Goal: Task Accomplishment & Management: Manage account settings

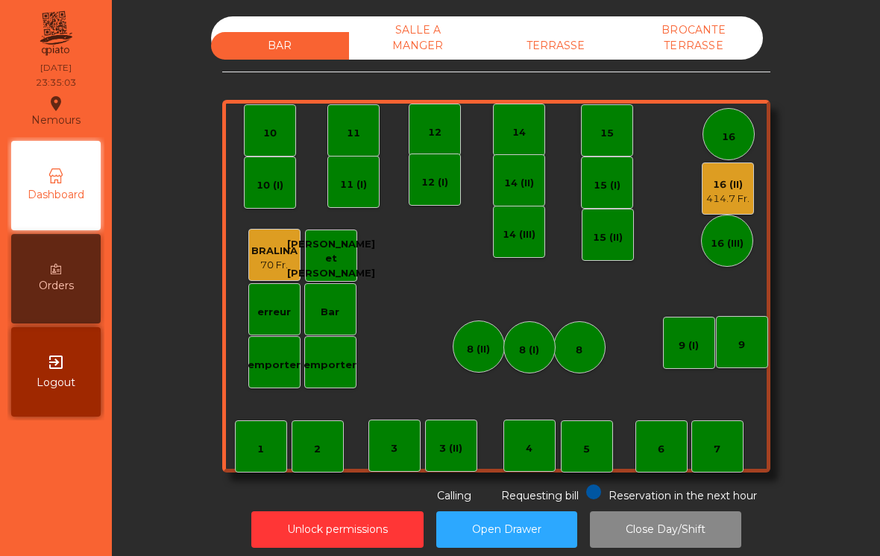
click at [343, 527] on button "Unlock permissions" at bounding box center [337, 530] width 172 height 37
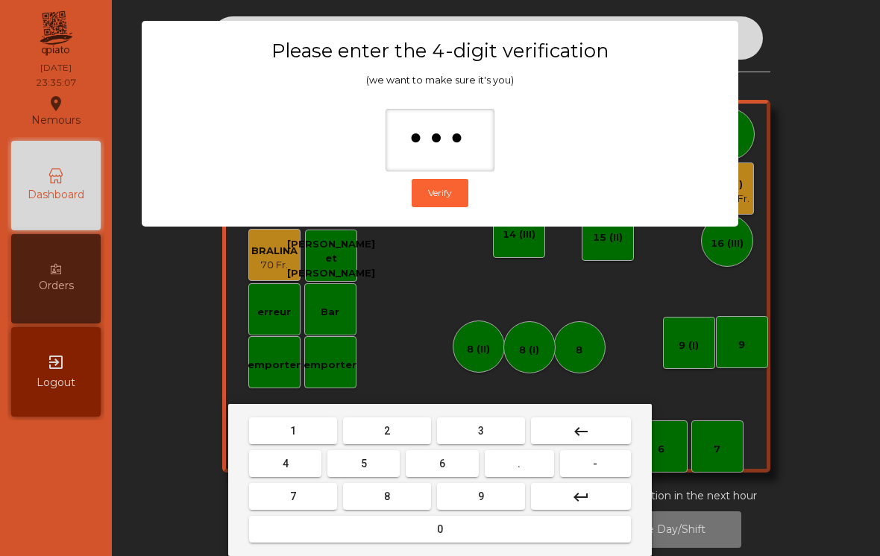
type input "****"
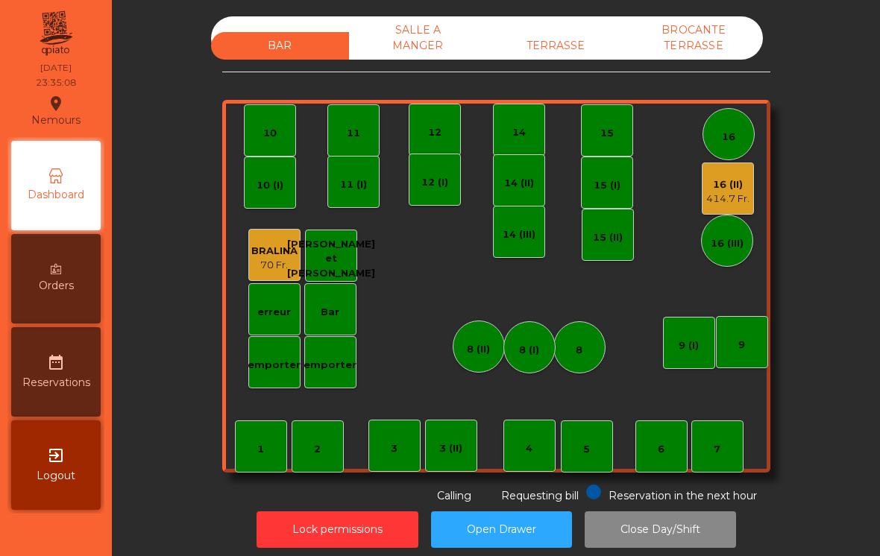
click at [732, 191] on div "16 (II)" at bounding box center [727, 184] width 43 height 15
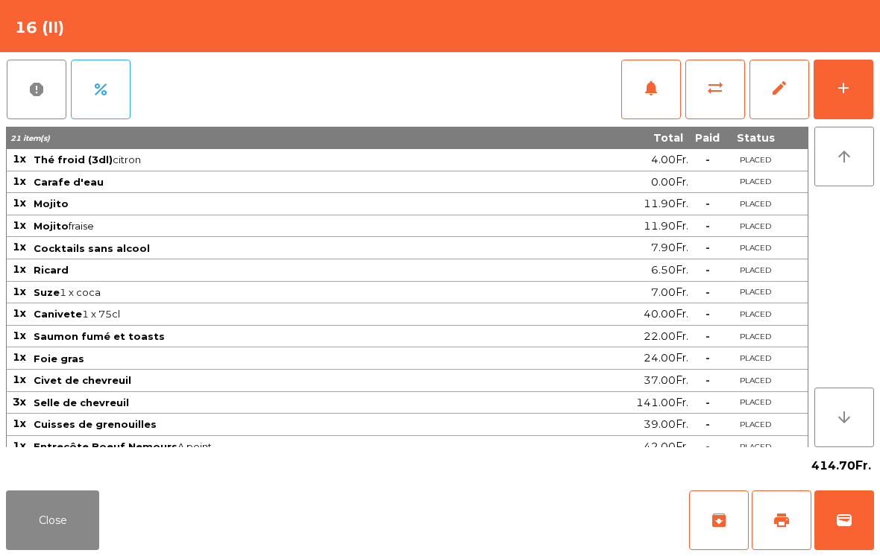
click at [46, 543] on button "Close" at bounding box center [52, 521] width 93 height 60
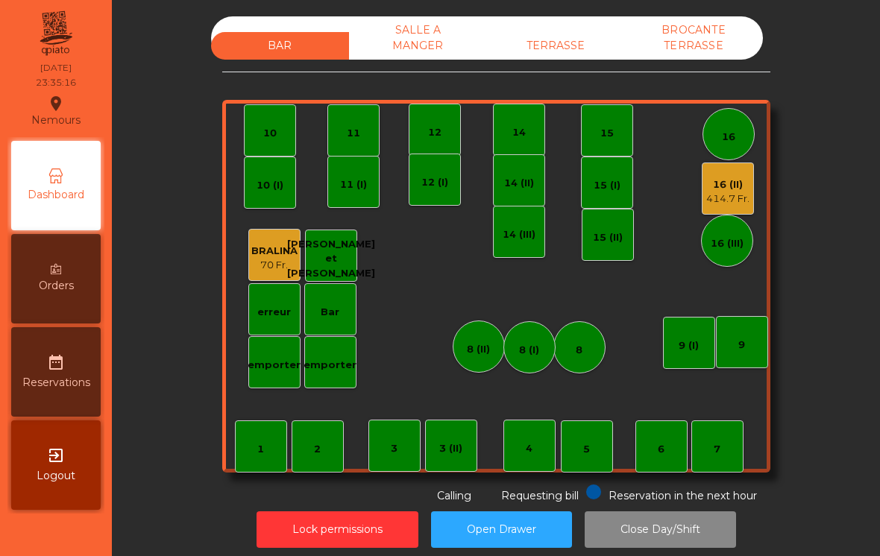
click at [358, 529] on button "Lock permissions" at bounding box center [338, 530] width 162 height 37
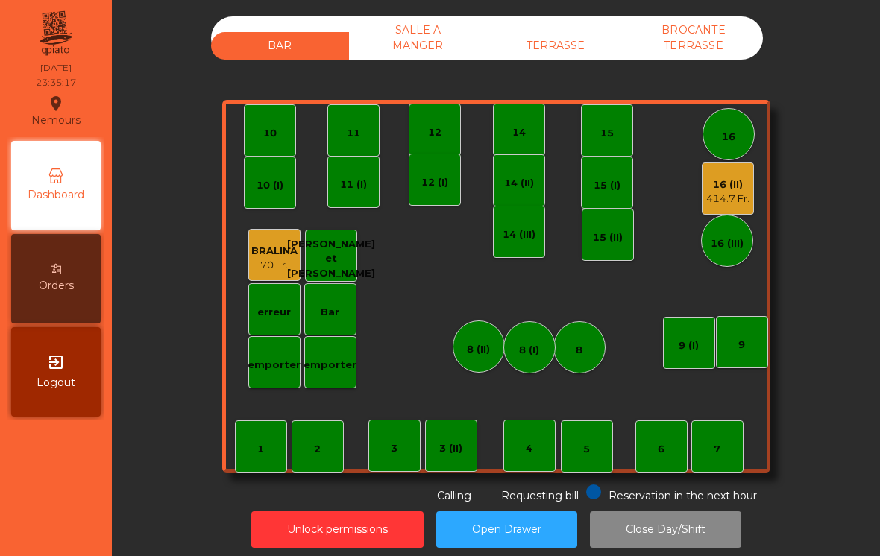
click at [348, 521] on button "Unlock permissions" at bounding box center [337, 530] width 172 height 37
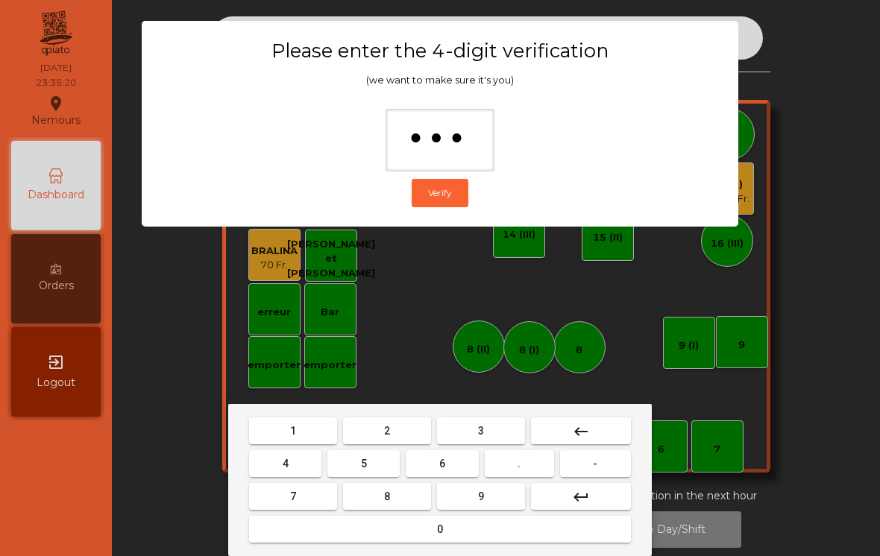
type input "****"
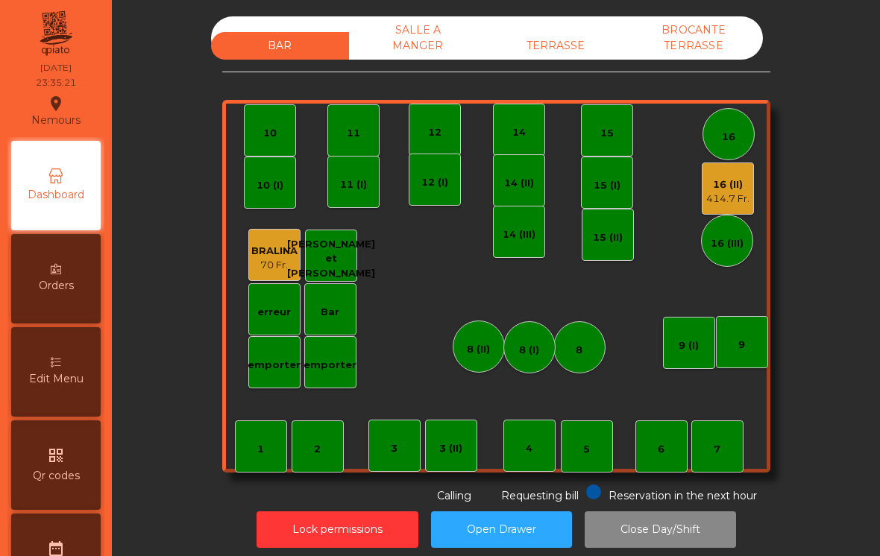
click at [345, 525] on button "Lock permissions" at bounding box center [338, 530] width 162 height 37
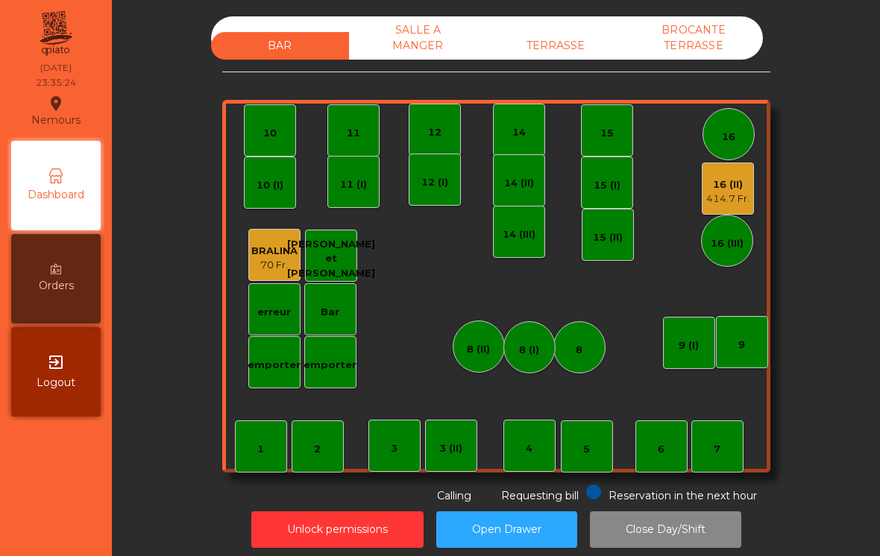
click at [334, 521] on button "Unlock permissions" at bounding box center [337, 530] width 172 height 37
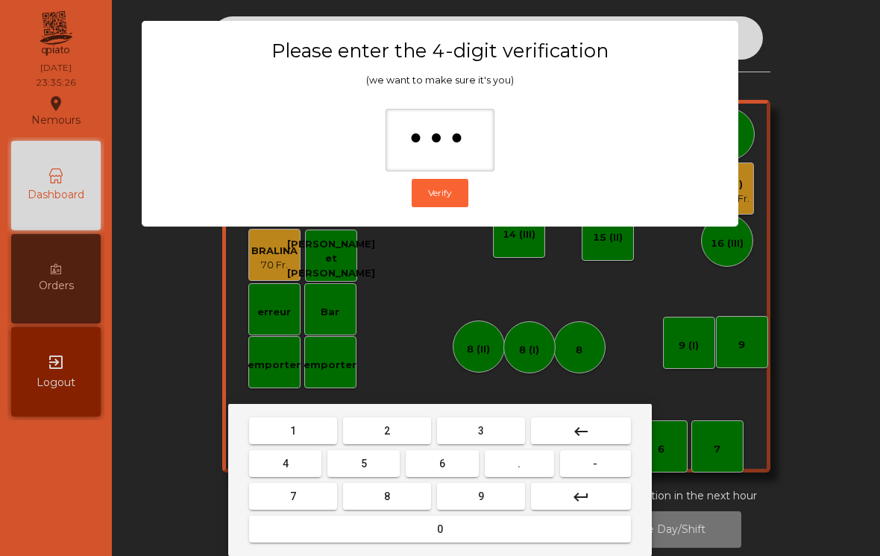
type input "****"
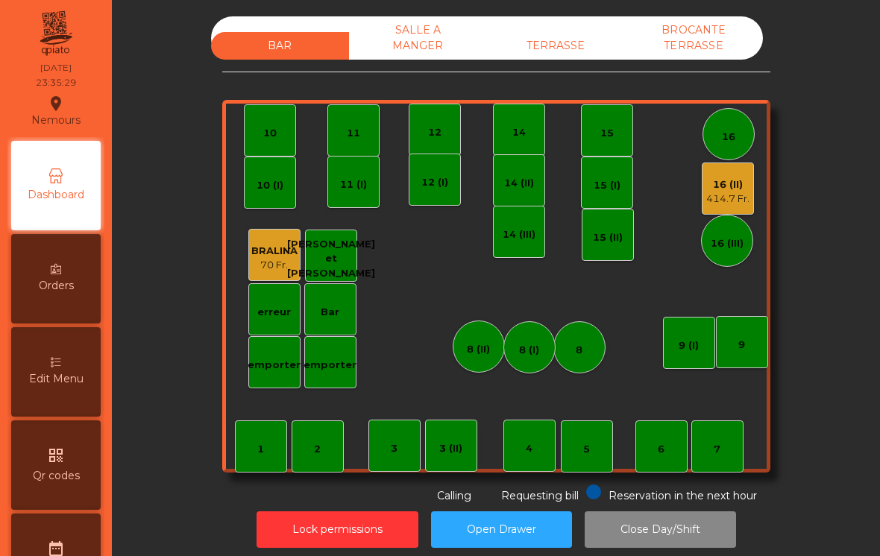
click at [729, 195] on div "414.7 Fr." at bounding box center [727, 199] width 43 height 15
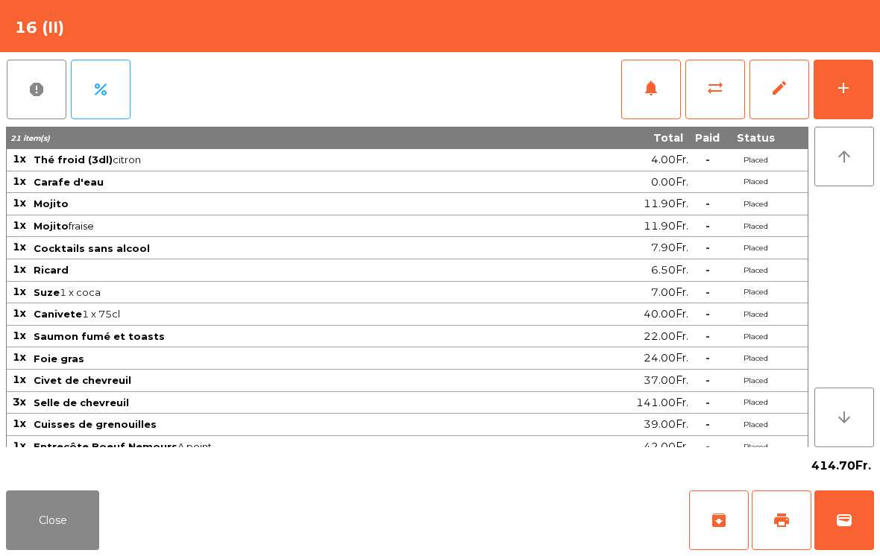
click at [779, 86] on span "edit" at bounding box center [779, 88] width 18 height 18
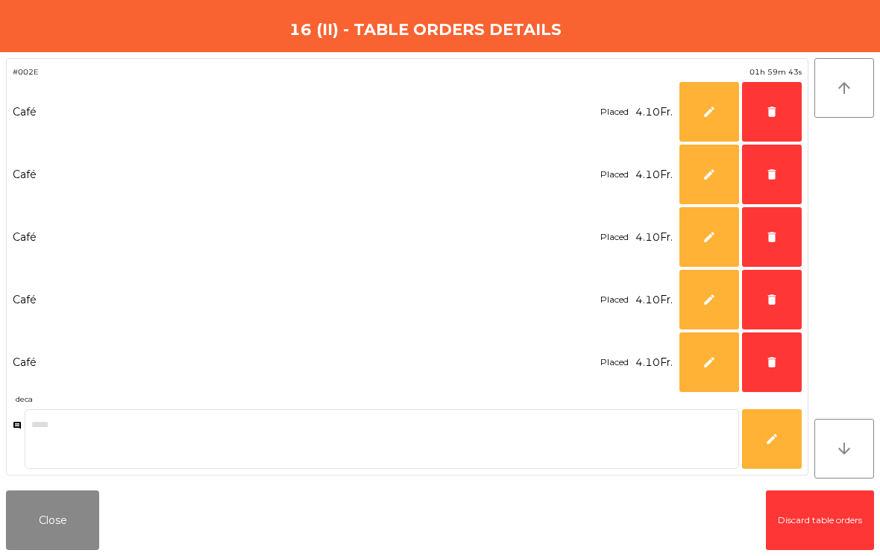
click at [766, 183] on button "delete" at bounding box center [772, 175] width 60 height 60
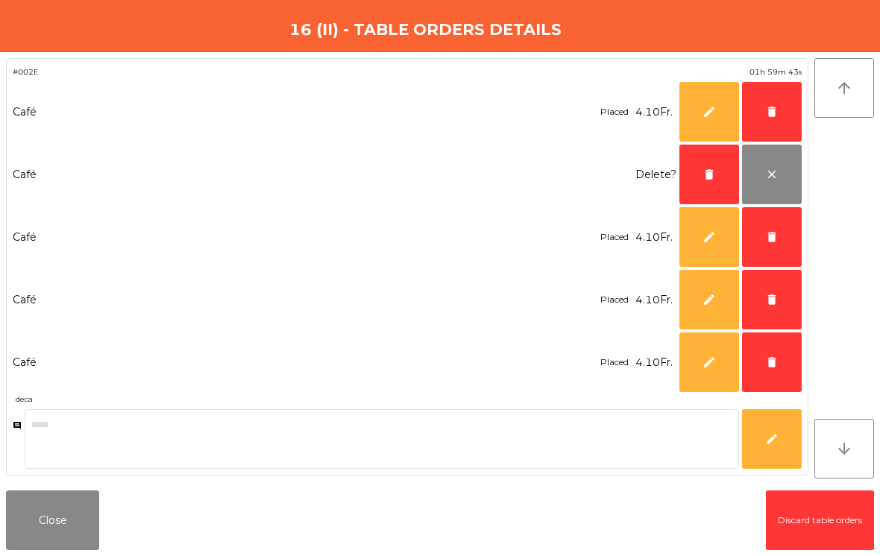
click at [773, 239] on span "delete" at bounding box center [771, 236] width 13 height 13
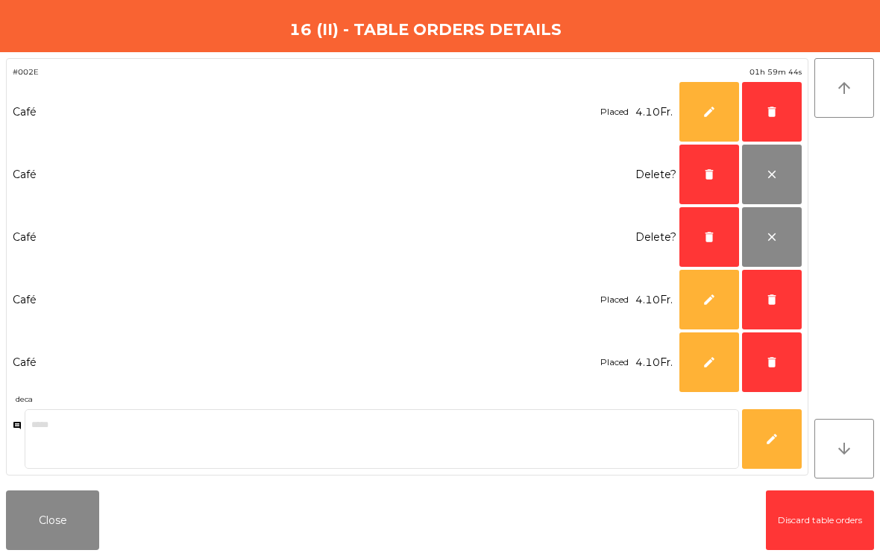
click at [776, 121] on button "delete" at bounding box center [772, 112] width 60 height 60
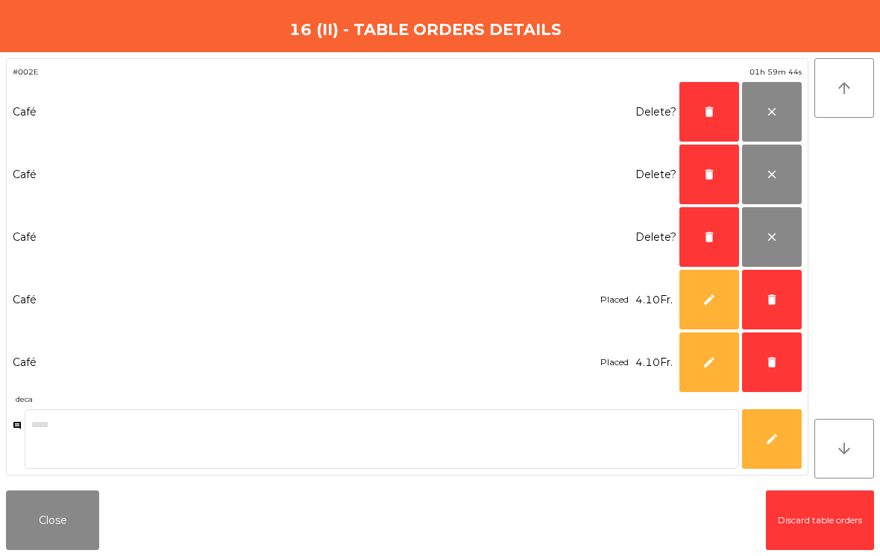
click at [773, 365] on span "delete" at bounding box center [771, 362] width 13 height 13
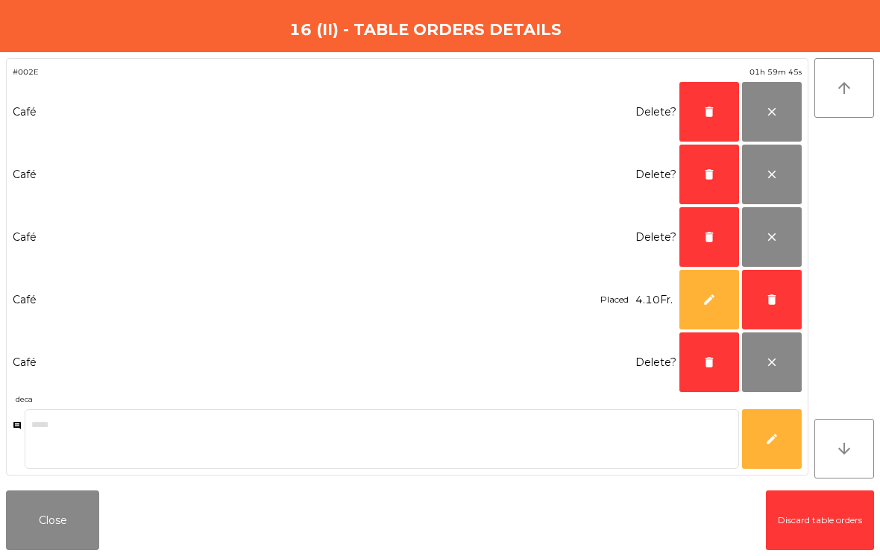
click at [767, 305] on span "delete" at bounding box center [771, 299] width 13 height 13
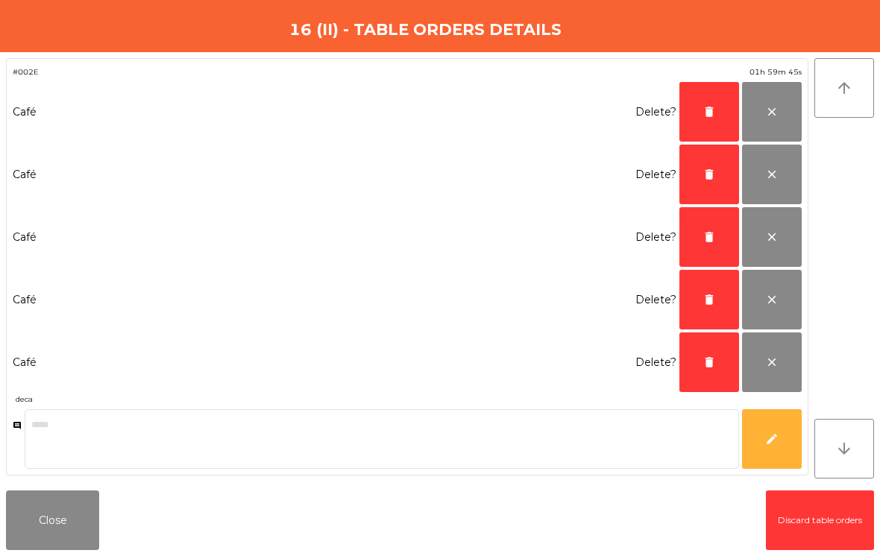
click at [713, 368] on span "delete" at bounding box center [708, 362] width 13 height 13
click at [706, 304] on span "delete" at bounding box center [708, 299] width 13 height 13
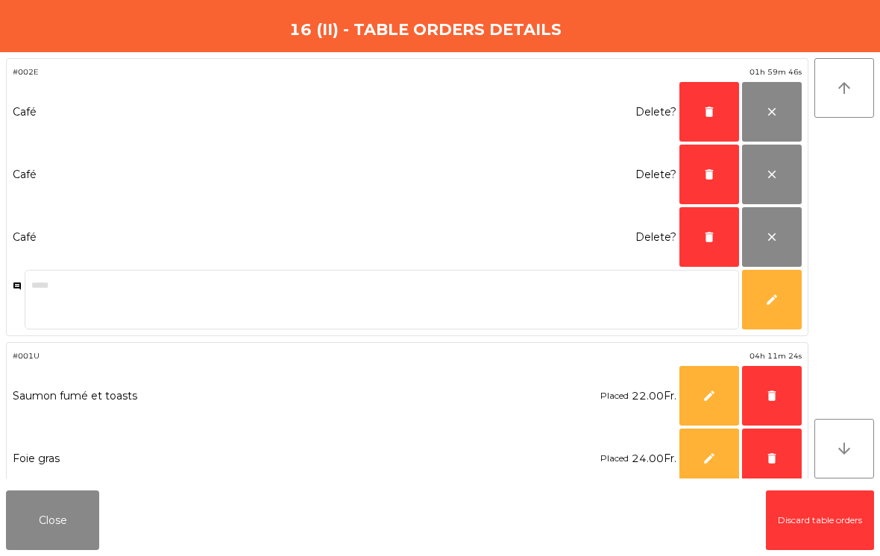
click at [703, 262] on button "delete" at bounding box center [709, 237] width 60 height 60
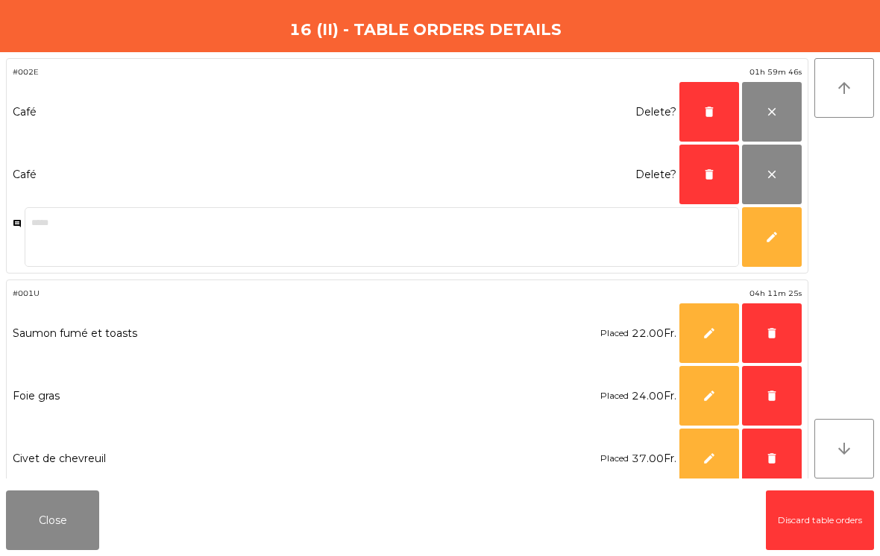
click at [720, 107] on button "delete" at bounding box center [709, 112] width 60 height 60
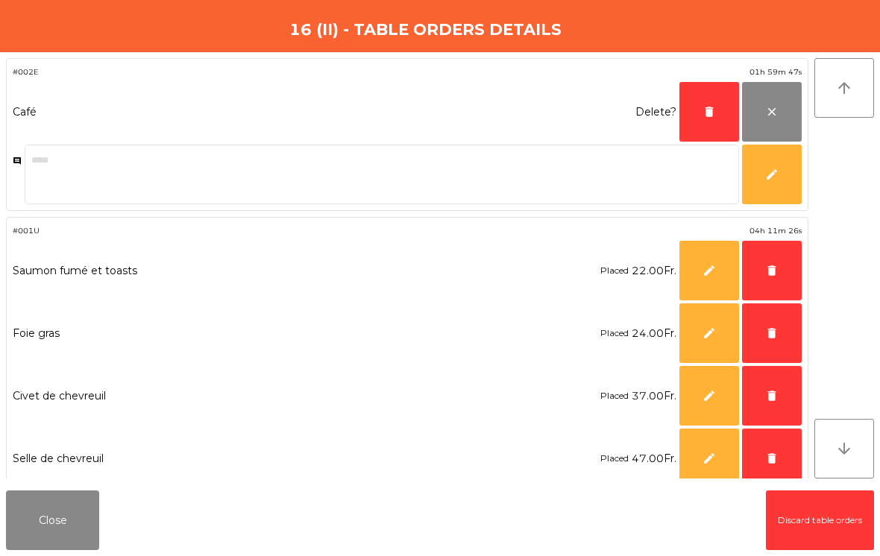
click at [705, 110] on span "delete" at bounding box center [708, 111] width 13 height 13
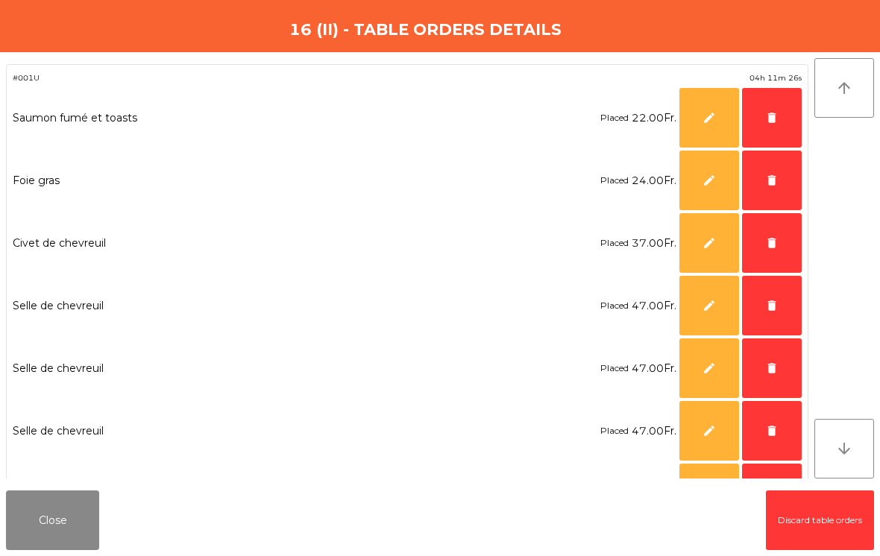
click at [764, 420] on button "delete" at bounding box center [772, 431] width 60 height 60
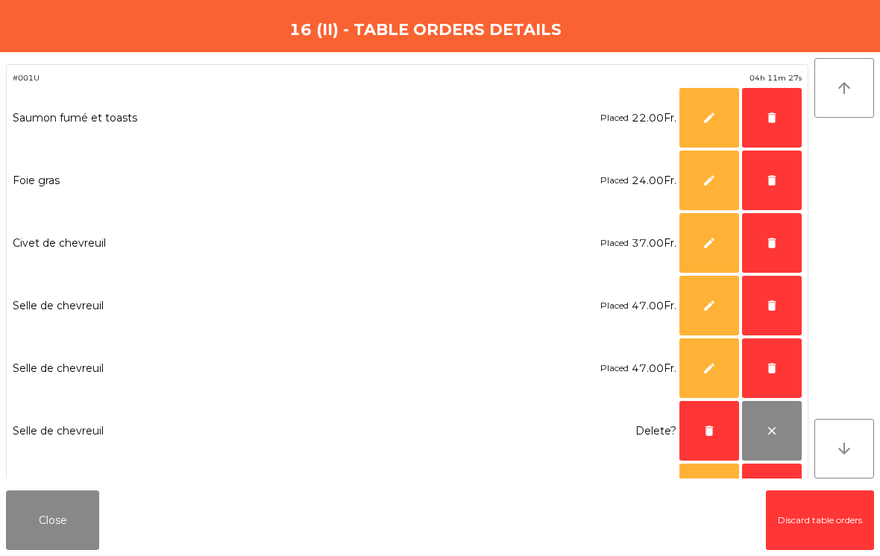
click at [774, 124] on span "delete" at bounding box center [771, 117] width 13 height 13
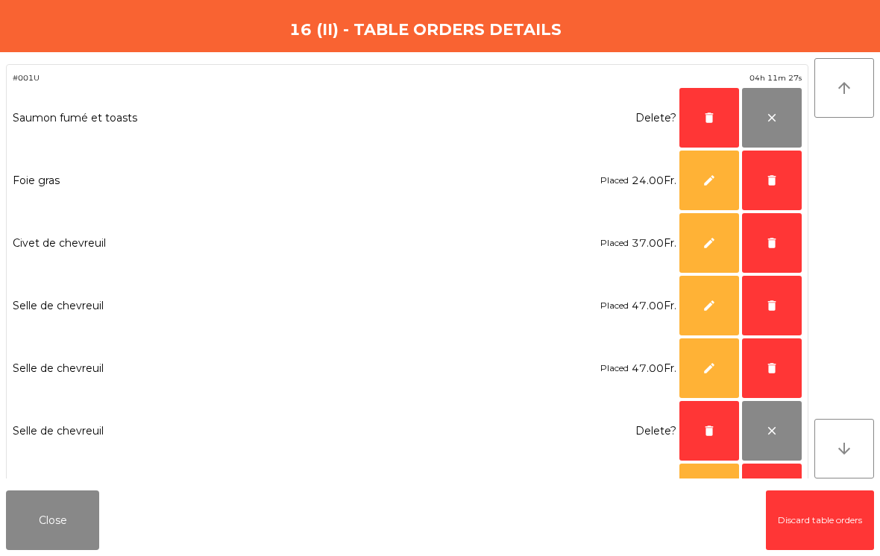
click at [773, 182] on span "delete" at bounding box center [771, 180] width 13 height 13
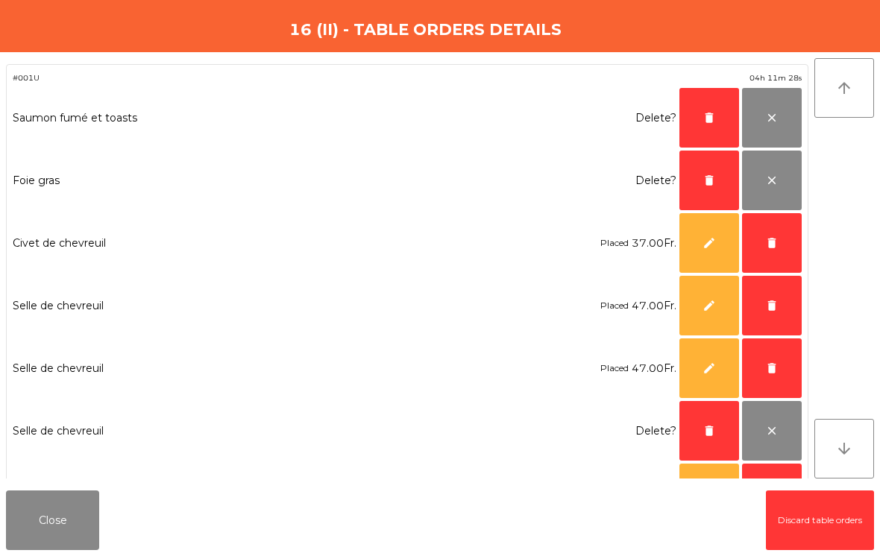
click at [776, 225] on button "delete" at bounding box center [772, 243] width 60 height 60
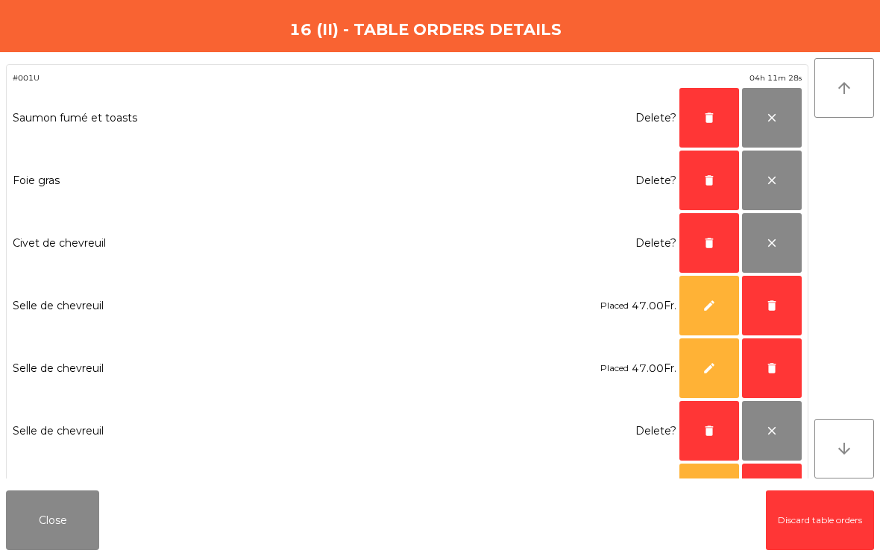
click at [781, 290] on button "delete" at bounding box center [772, 306] width 60 height 60
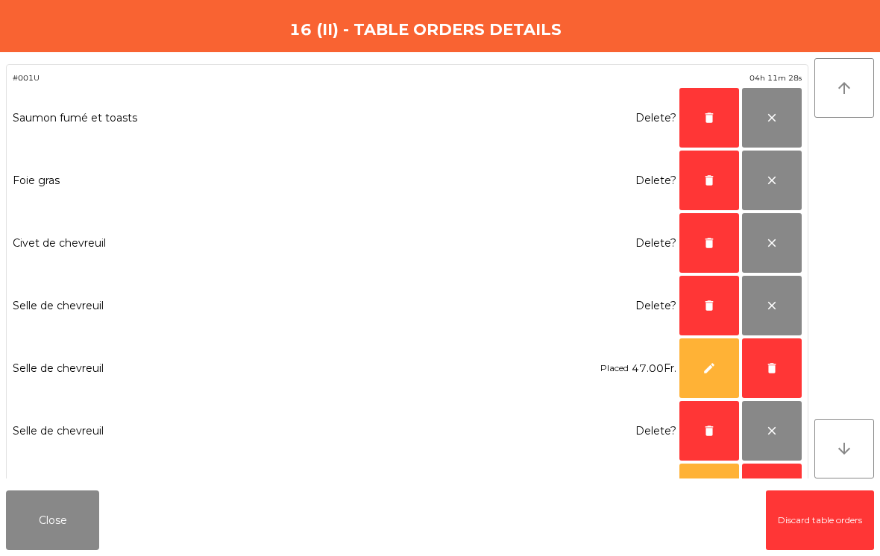
click at [776, 360] on button "delete" at bounding box center [772, 369] width 60 height 60
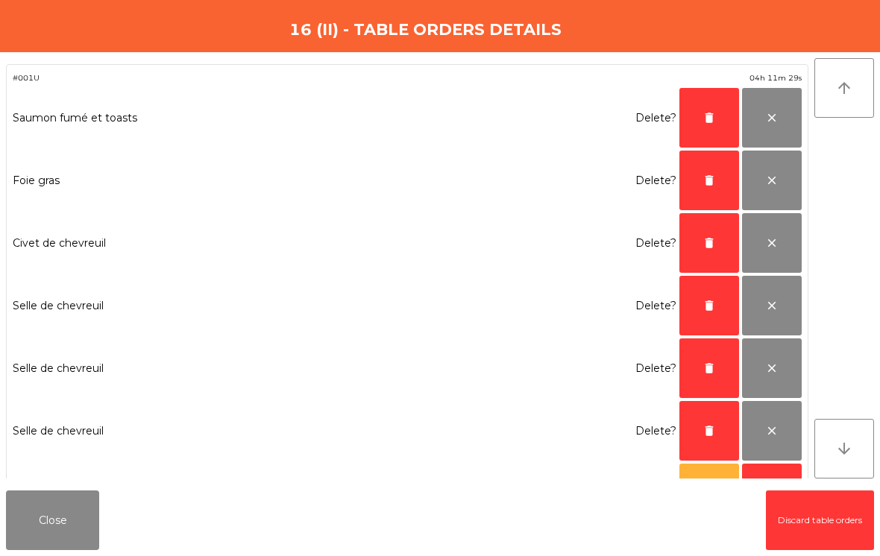
click at [713, 116] on span "delete" at bounding box center [708, 117] width 13 height 13
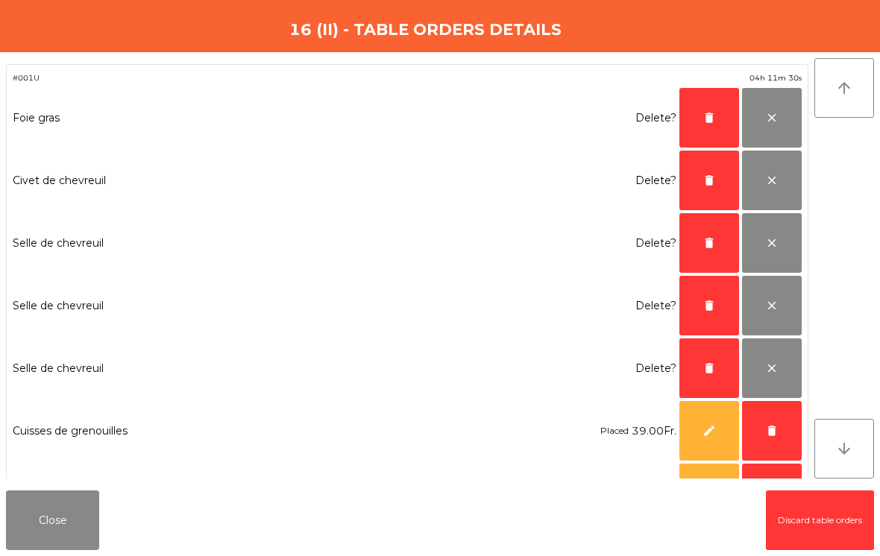
click at [713, 116] on span "delete" at bounding box center [708, 117] width 13 height 13
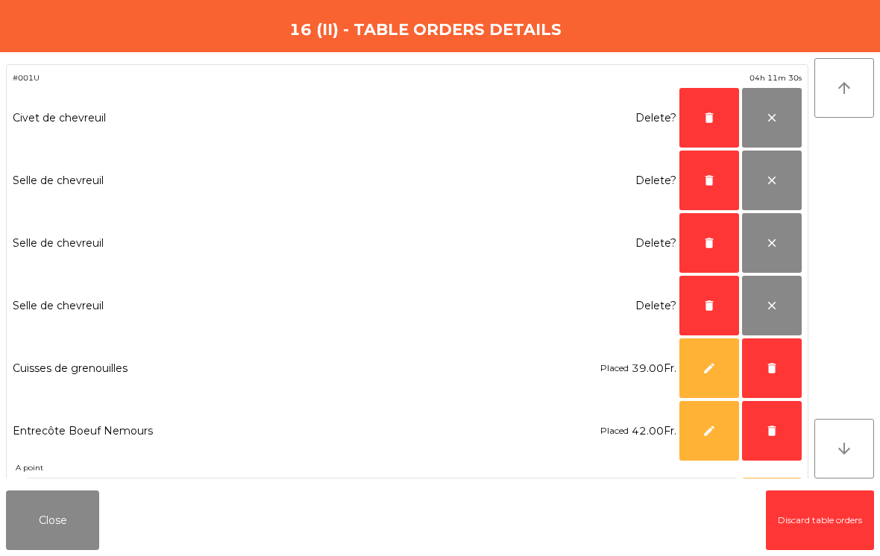
click at [711, 117] on span "delete" at bounding box center [708, 117] width 13 height 13
click at [705, 174] on span "delete" at bounding box center [708, 180] width 13 height 13
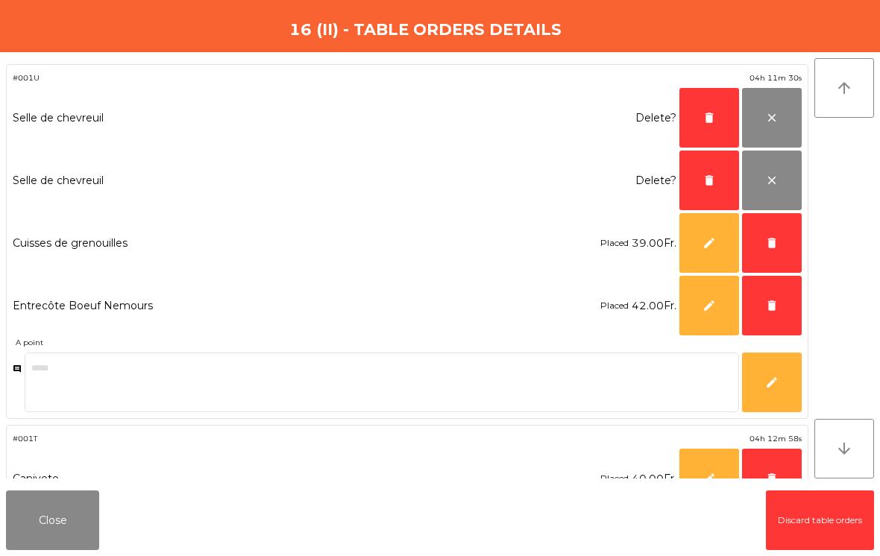
click at [704, 117] on span "delete" at bounding box center [708, 117] width 13 height 13
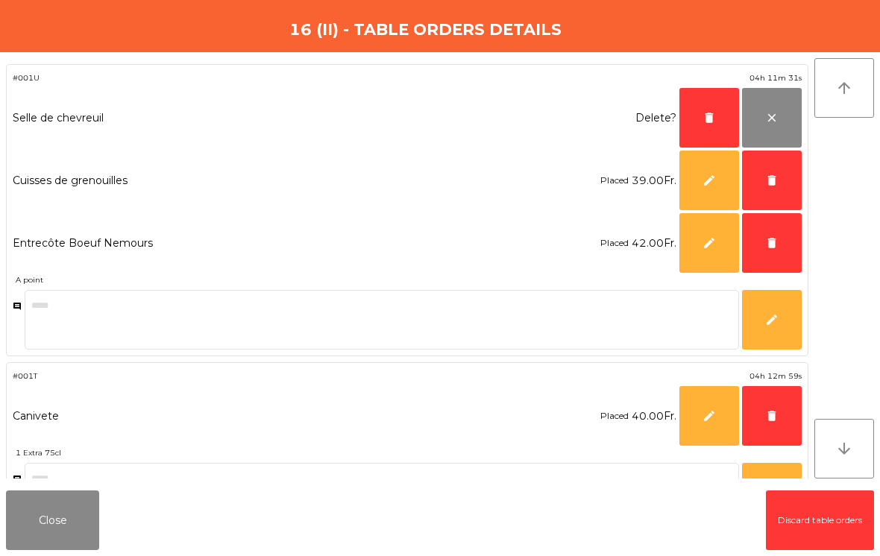
click at [705, 110] on button "delete" at bounding box center [709, 118] width 60 height 60
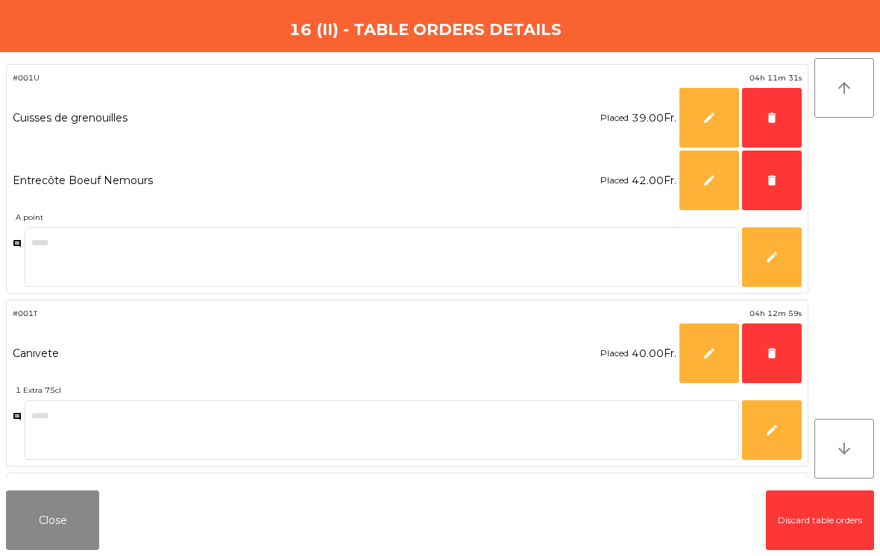
click at [779, 117] on button "delete" at bounding box center [772, 118] width 60 height 60
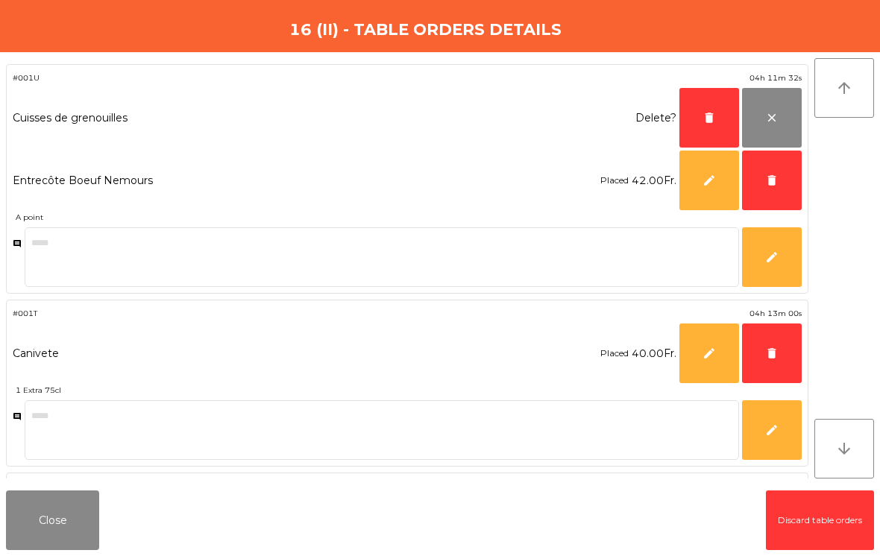
click at [772, 169] on button "delete" at bounding box center [772, 181] width 60 height 60
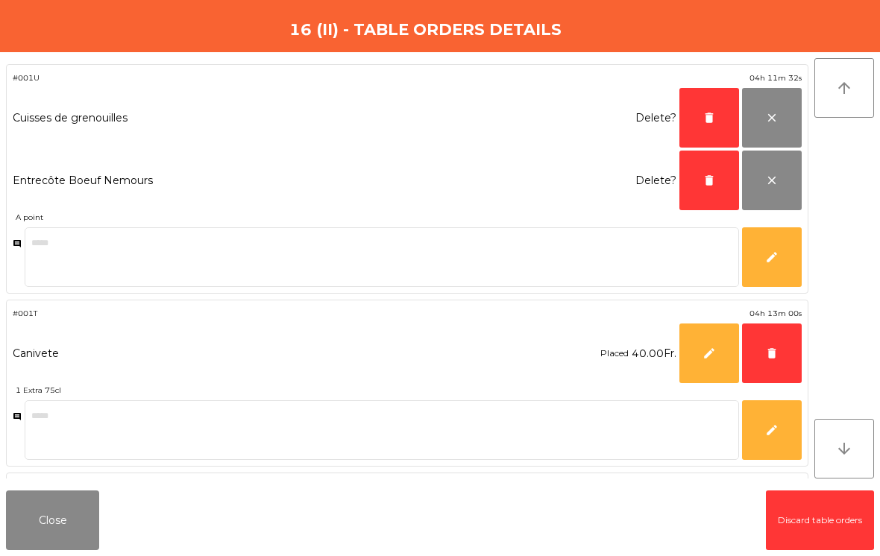
click at [759, 357] on button "delete" at bounding box center [772, 354] width 60 height 60
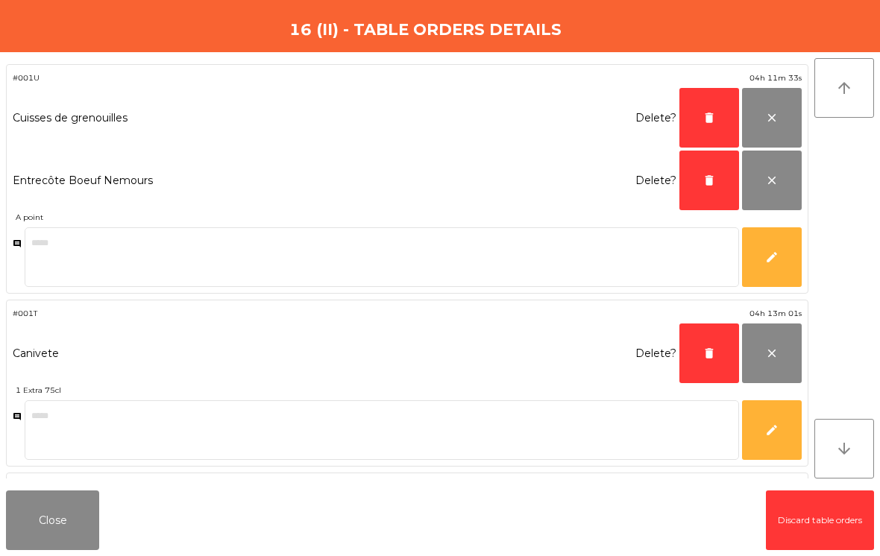
click at [703, 351] on span "delete" at bounding box center [708, 353] width 13 height 13
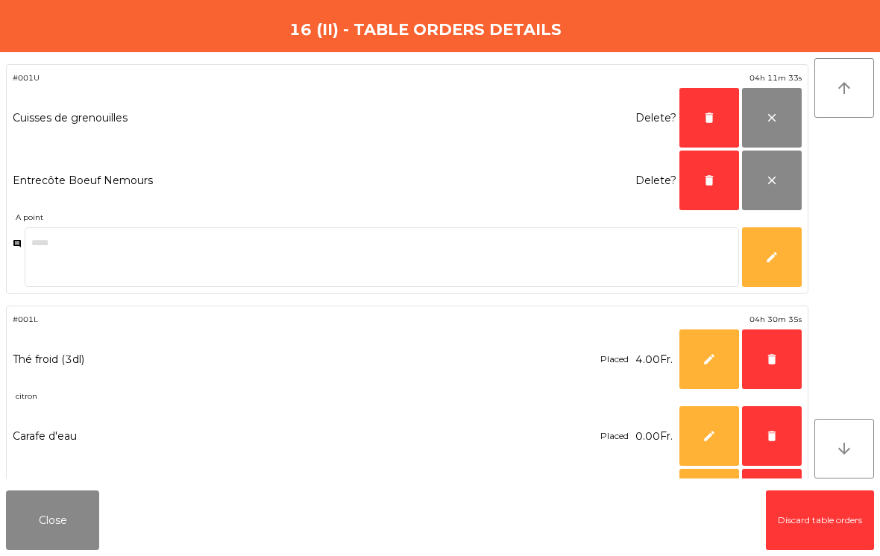
click at [698, 183] on button "delete" at bounding box center [709, 181] width 60 height 60
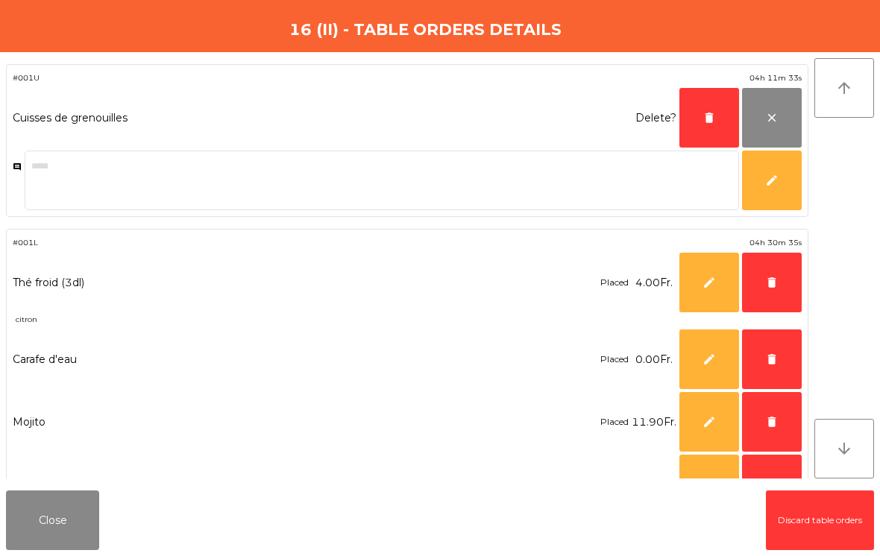
click at [700, 121] on button "delete" at bounding box center [709, 118] width 60 height 60
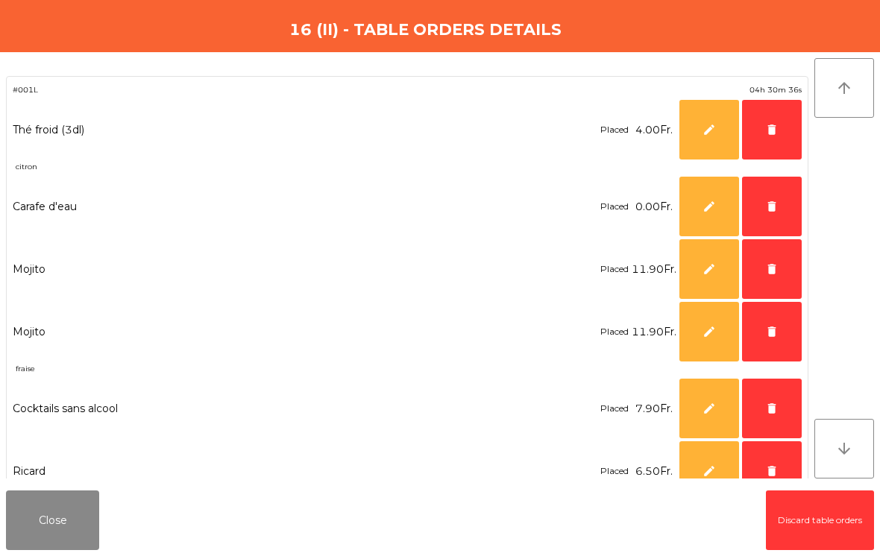
click at [767, 124] on span "delete" at bounding box center [771, 129] width 13 height 13
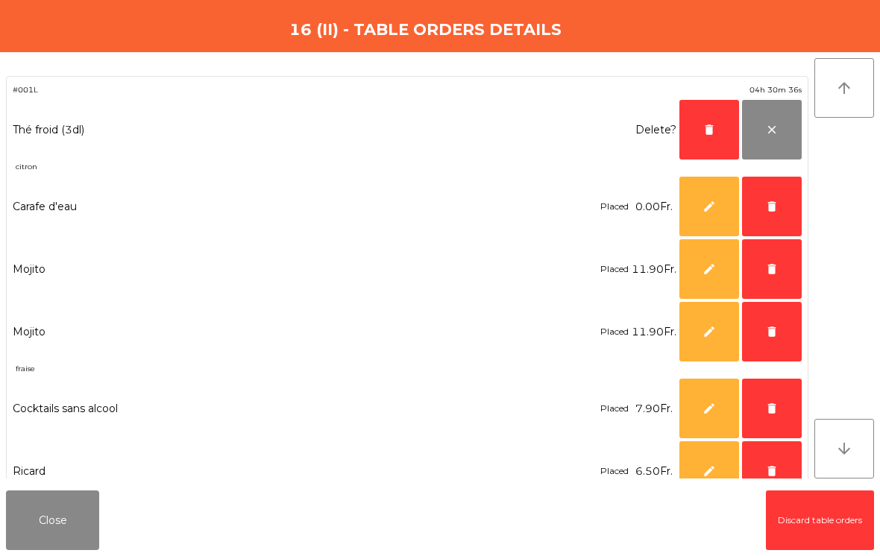
click at [767, 124] on span "close" at bounding box center [771, 129] width 13 height 13
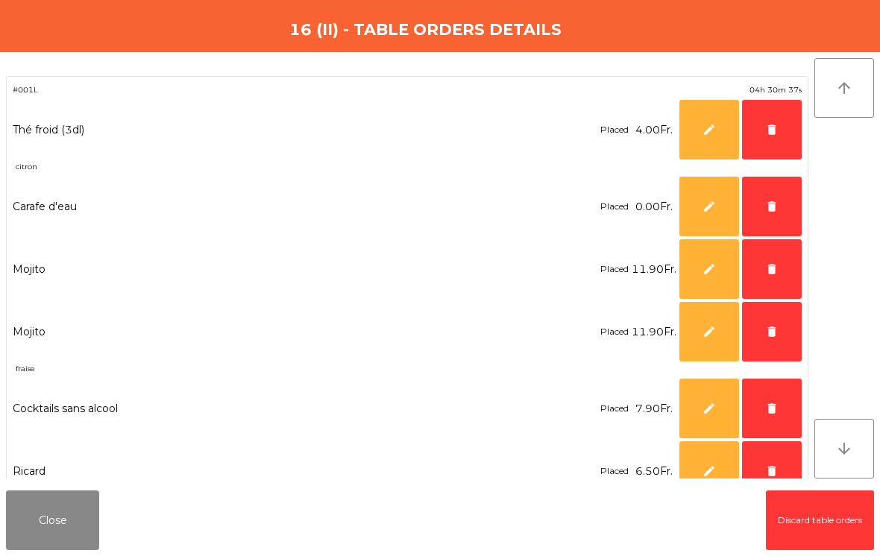
click at [779, 135] on button "delete" at bounding box center [772, 130] width 60 height 60
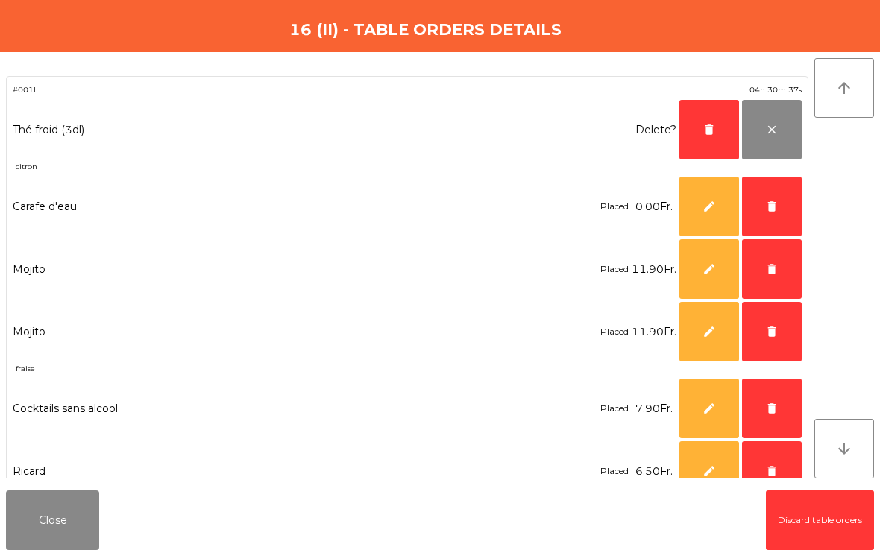
click at [784, 205] on button "delete" at bounding box center [772, 207] width 60 height 60
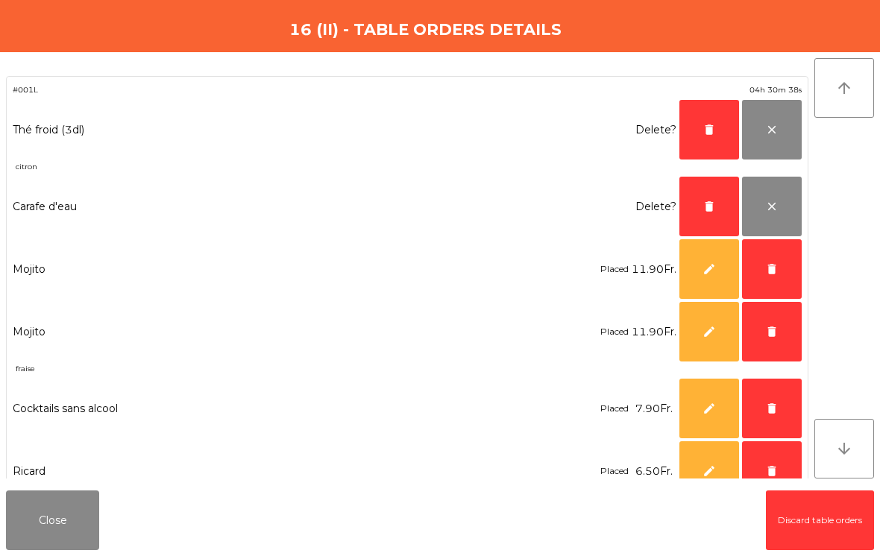
click at [779, 330] on button "delete" at bounding box center [772, 332] width 60 height 60
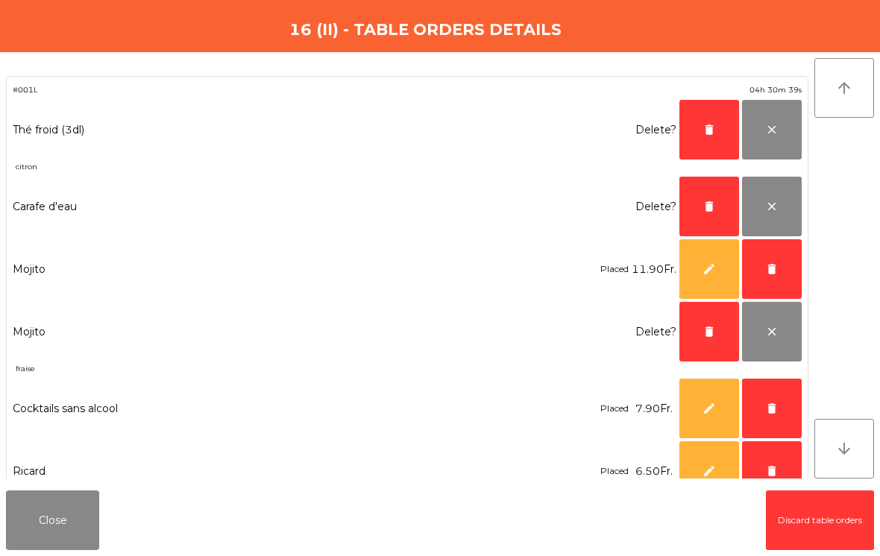
click at [779, 414] on button "delete" at bounding box center [772, 409] width 60 height 60
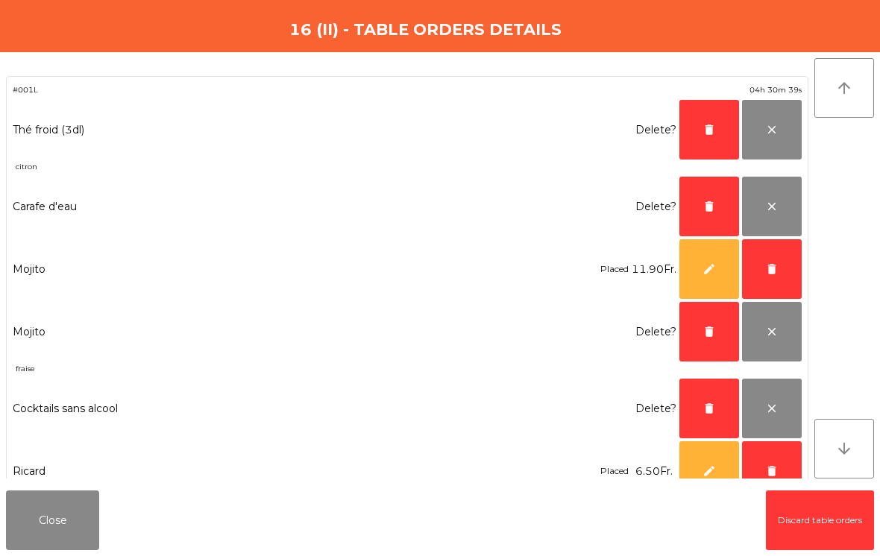
click at [770, 263] on span "delete" at bounding box center [771, 268] width 13 height 13
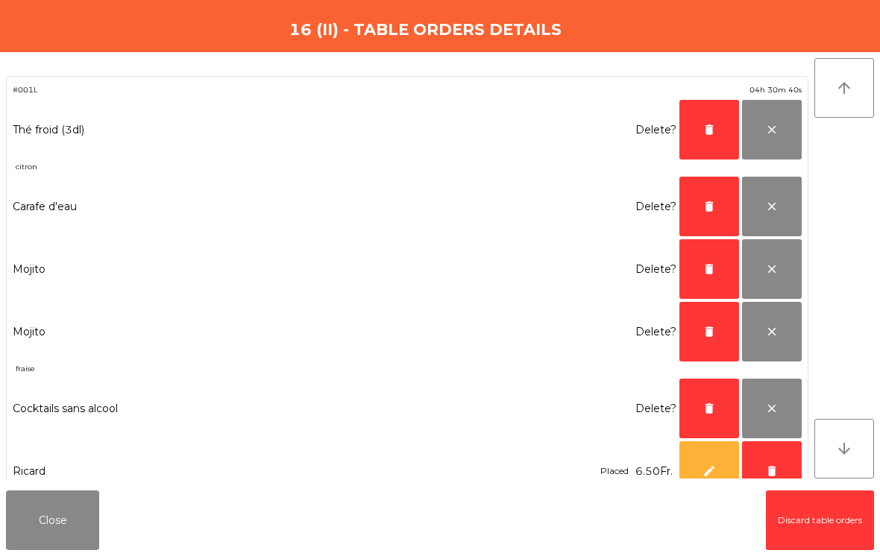
click at [694, 133] on button "delete" at bounding box center [709, 130] width 60 height 60
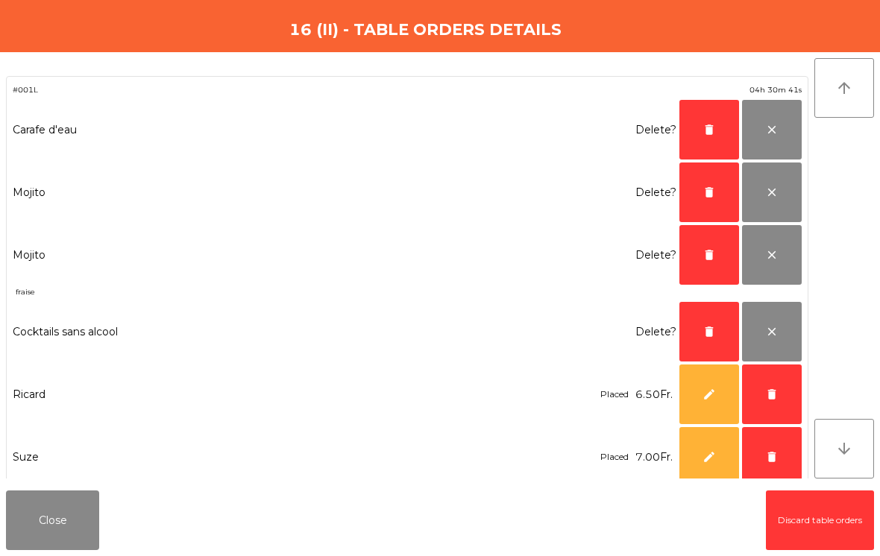
click at [694, 133] on button "delete" at bounding box center [709, 130] width 60 height 60
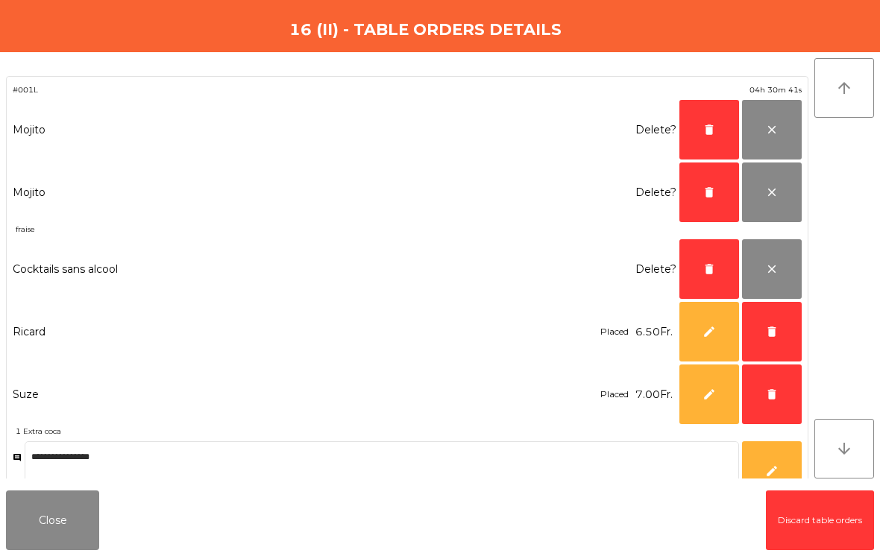
click at [702, 133] on button "delete" at bounding box center [709, 130] width 60 height 60
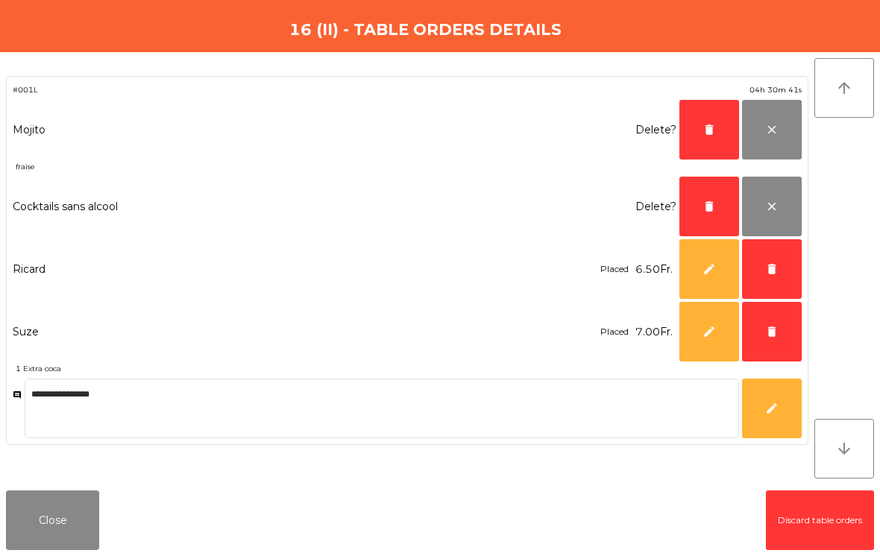
click at [702, 133] on button "delete" at bounding box center [709, 130] width 60 height 60
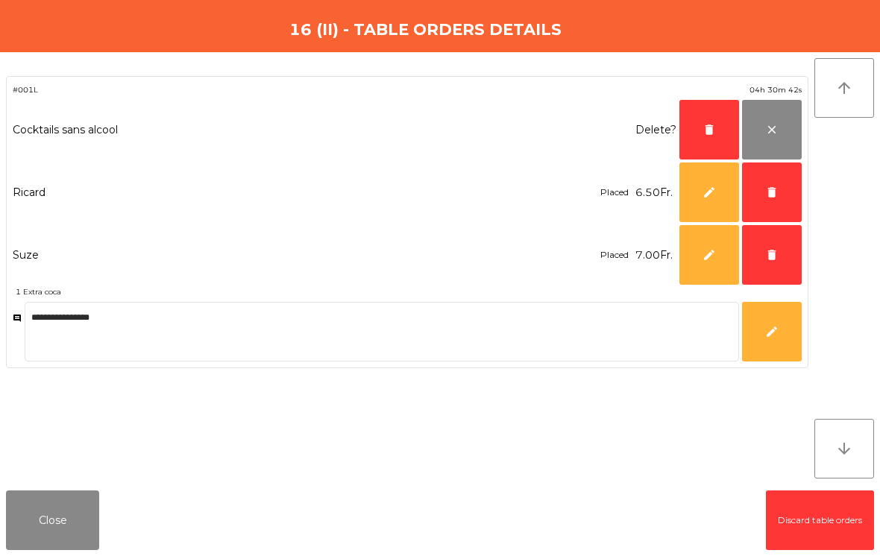
click at [765, 183] on button "delete" at bounding box center [772, 193] width 60 height 60
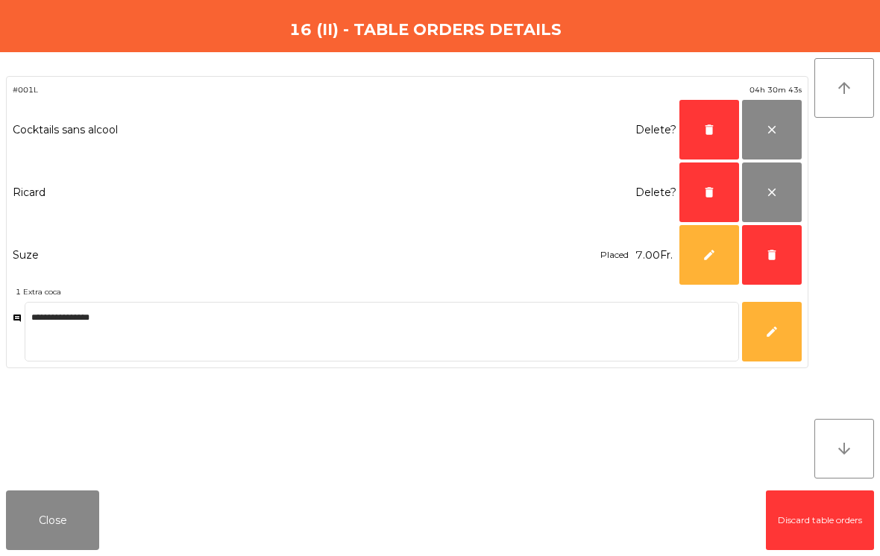
click at [777, 250] on span "delete" at bounding box center [771, 254] width 13 height 13
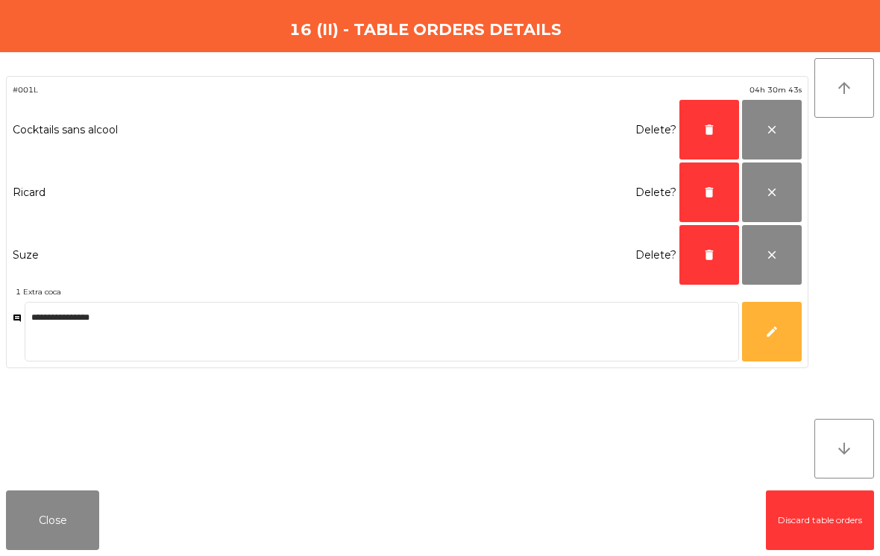
click at [710, 248] on span "delete" at bounding box center [708, 254] width 13 height 13
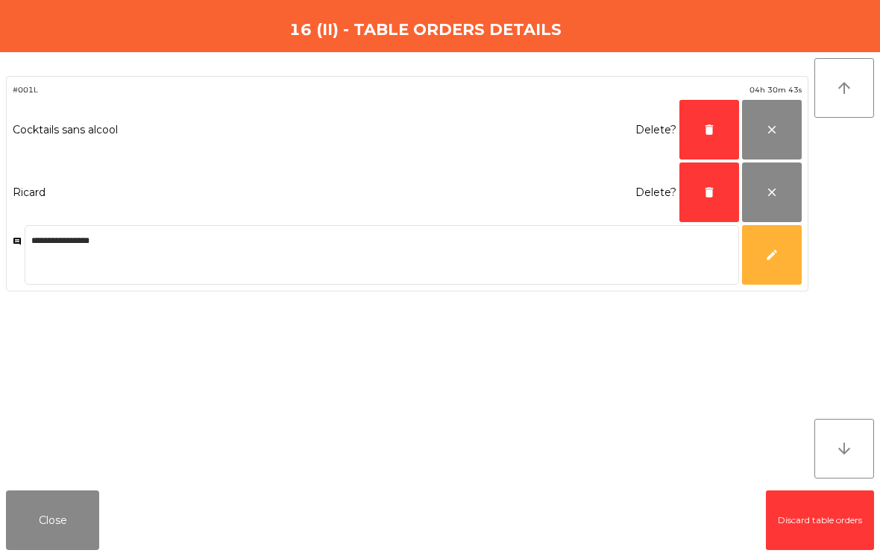
click at [707, 185] on button "delete" at bounding box center [709, 193] width 60 height 60
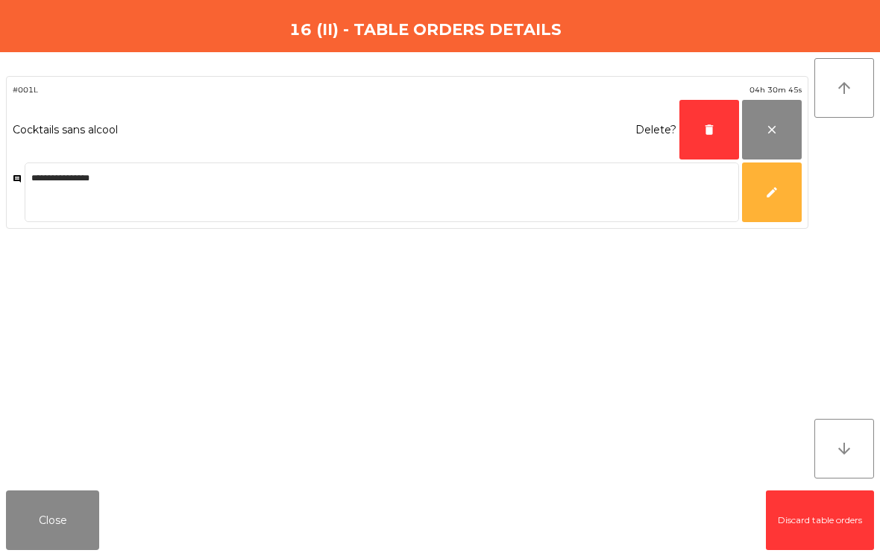
click at [700, 140] on button "delete" at bounding box center [709, 130] width 60 height 60
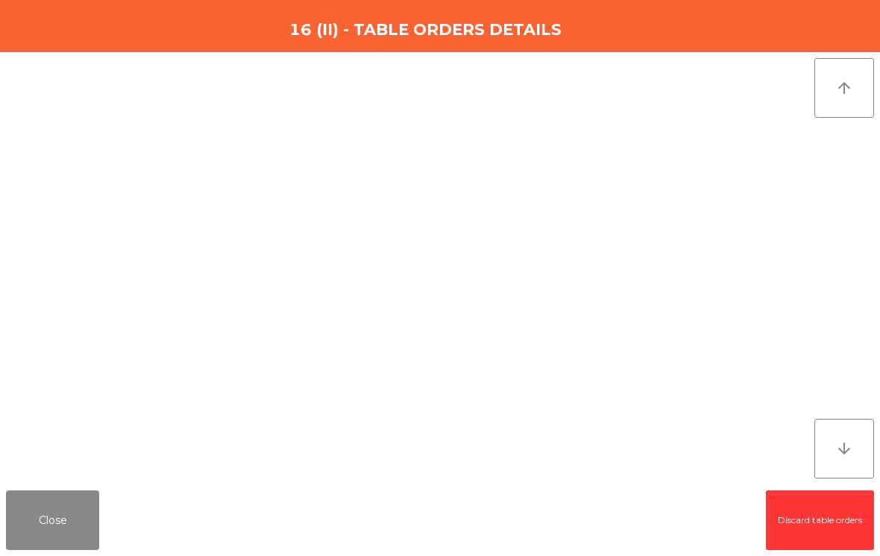
click at [58, 522] on button "Close" at bounding box center [52, 521] width 93 height 60
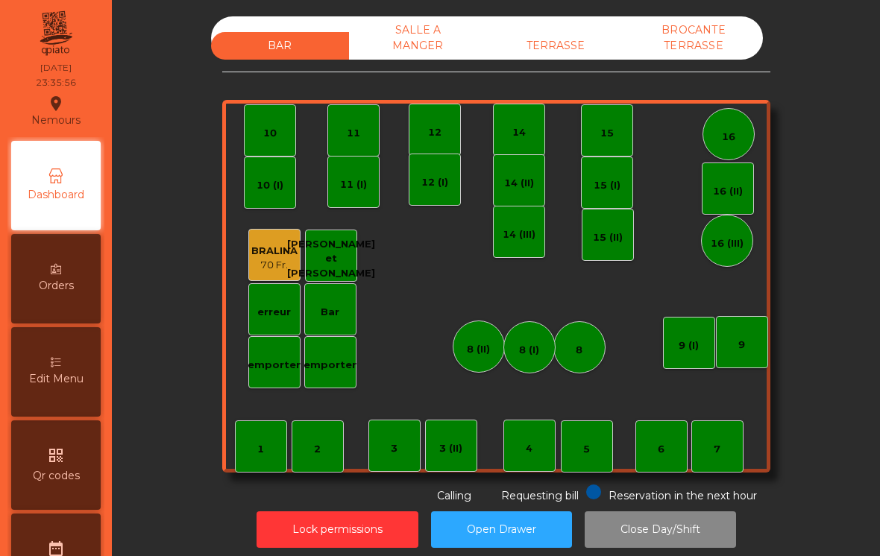
click at [411, 54] on div "SALLE A MANGER" at bounding box center [418, 37] width 138 height 43
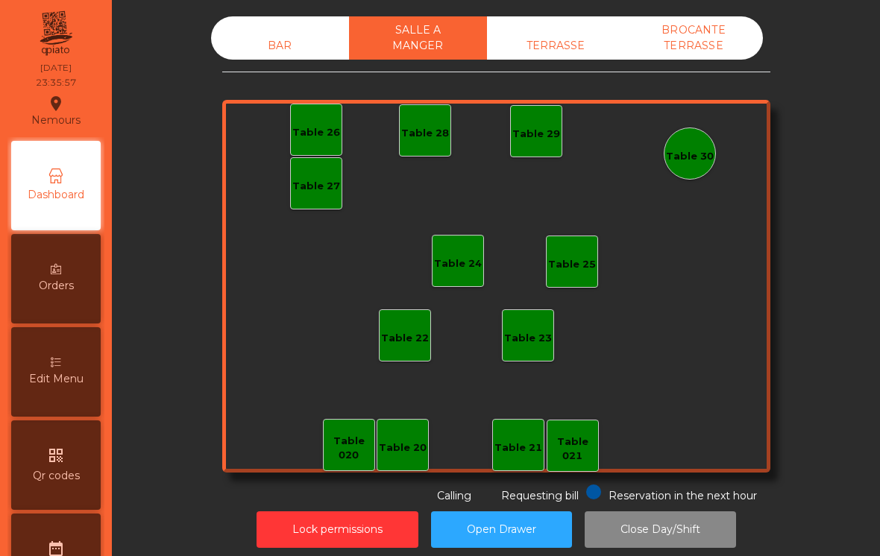
click at [547, 48] on div "TERRASSE" at bounding box center [556, 46] width 138 height 28
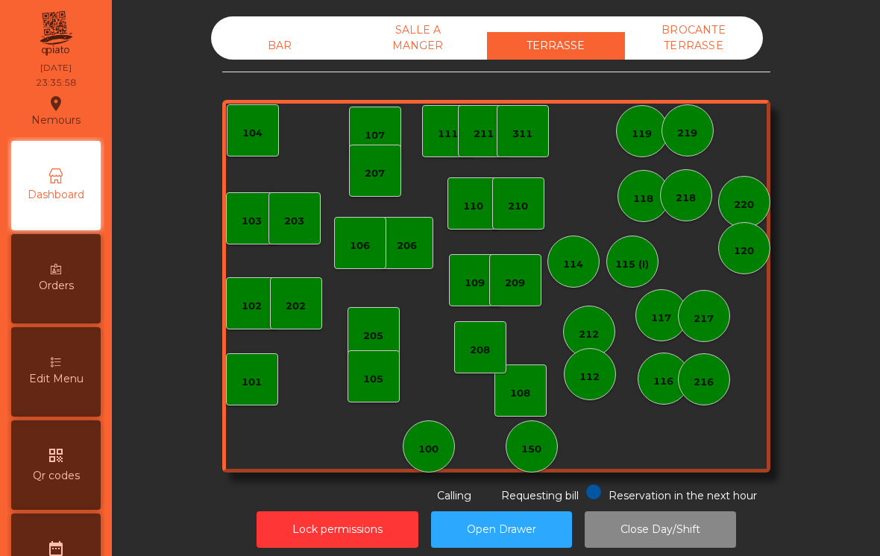
click at [703, 38] on div "BROCANTE TERRASSE" at bounding box center [694, 37] width 138 height 43
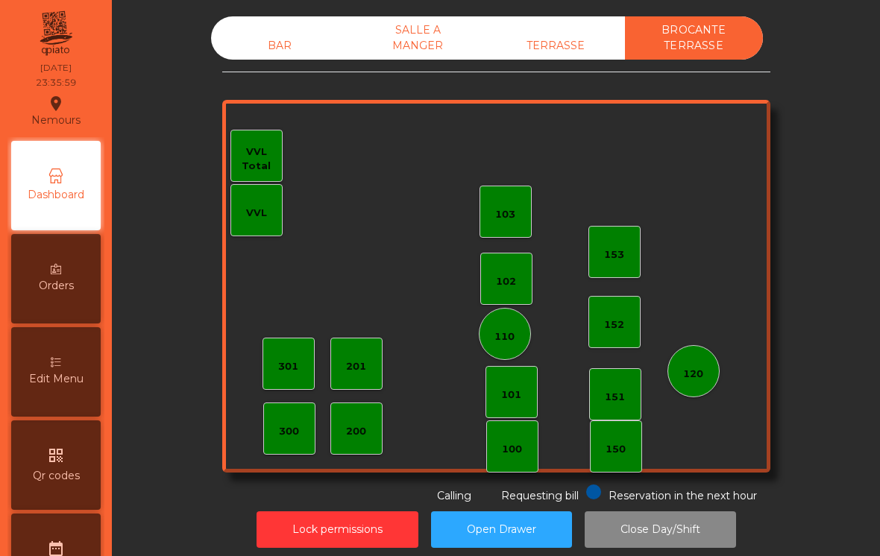
click at [345, 527] on button "Lock permissions" at bounding box center [338, 530] width 162 height 37
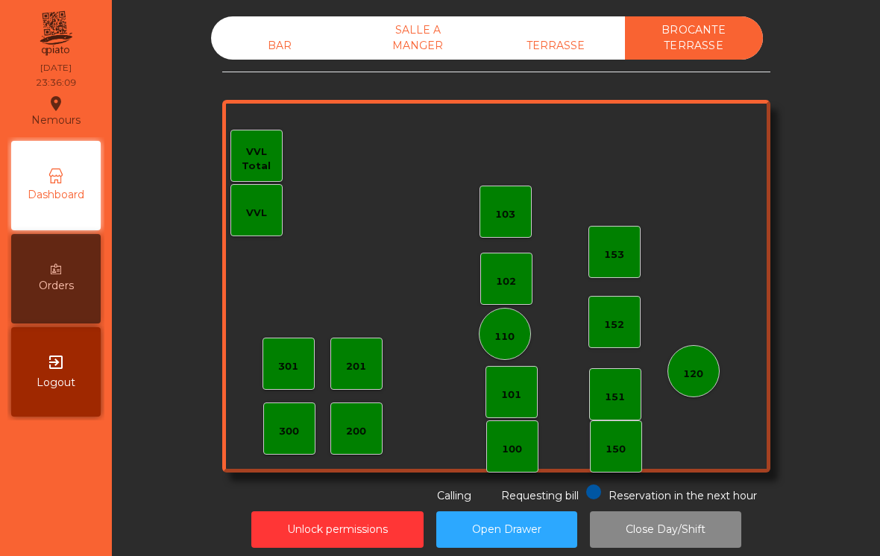
click at [263, 50] on div "BAR" at bounding box center [280, 46] width 138 height 28
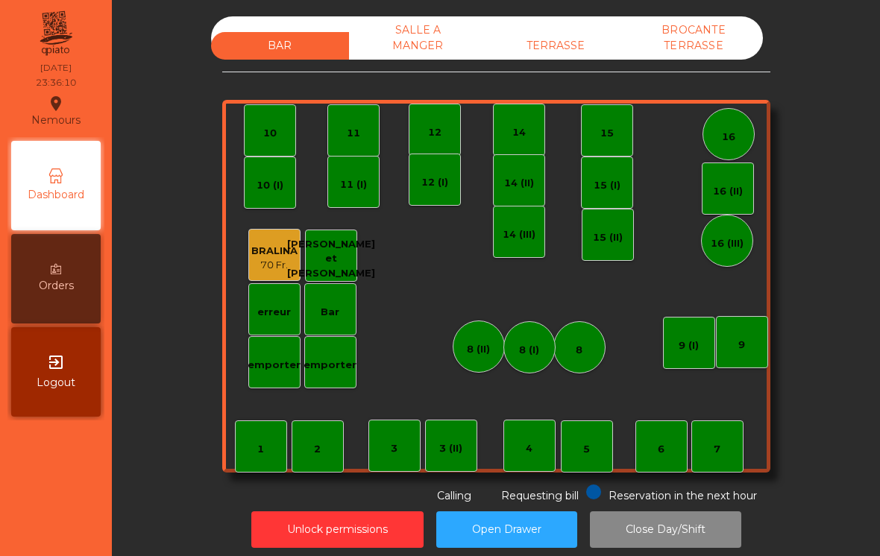
click at [675, 530] on button "Close Day/Shift" at bounding box center [665, 530] width 151 height 37
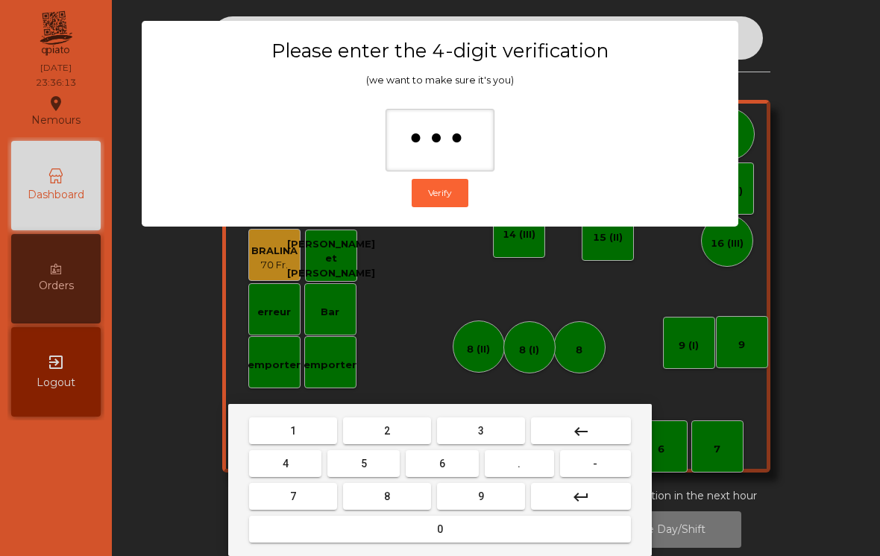
type input "****"
